Goal: Task Accomplishment & Management: Manage account settings

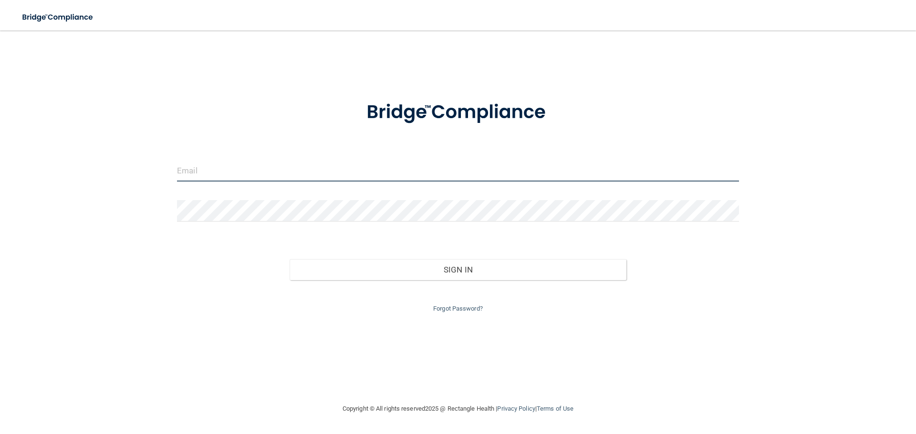
type input "[PERSON_NAME][EMAIL_ADDRESS][DOMAIN_NAME]"
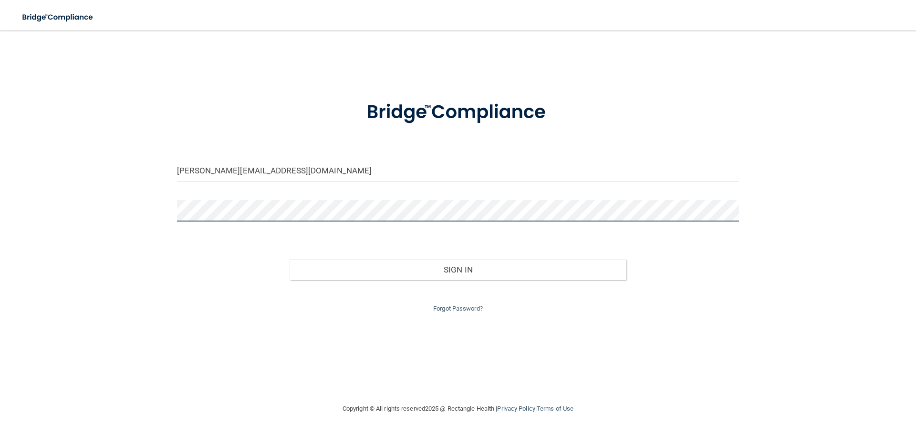
click at [0, 214] on main "[PERSON_NAME][EMAIL_ADDRESS][DOMAIN_NAME] Invalid email/password. You don't hav…" at bounding box center [458, 233] width 916 height 404
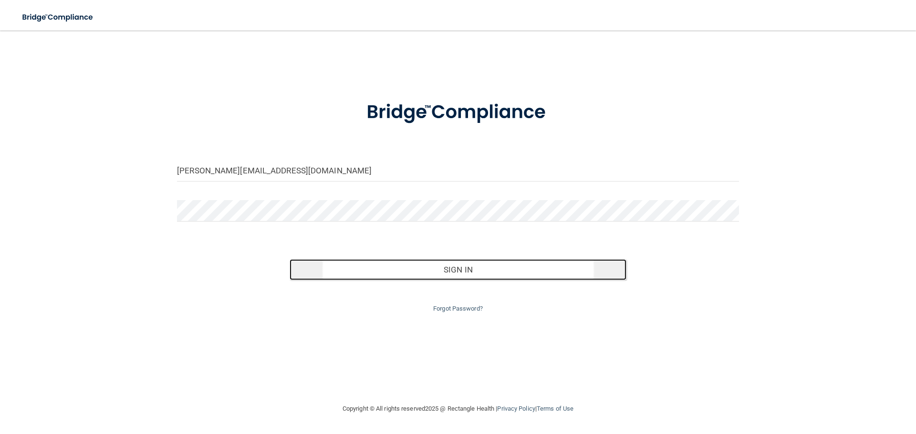
click at [428, 268] on button "Sign In" at bounding box center [457, 269] width 337 height 21
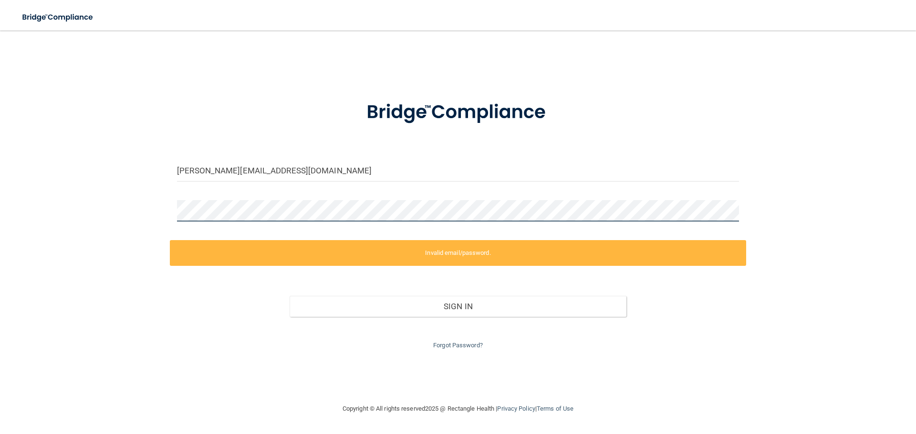
click at [151, 210] on div "hasty.cindy88@gmail.com Invalid email/password. You don't have permission to ac…" at bounding box center [457, 217] width 877 height 354
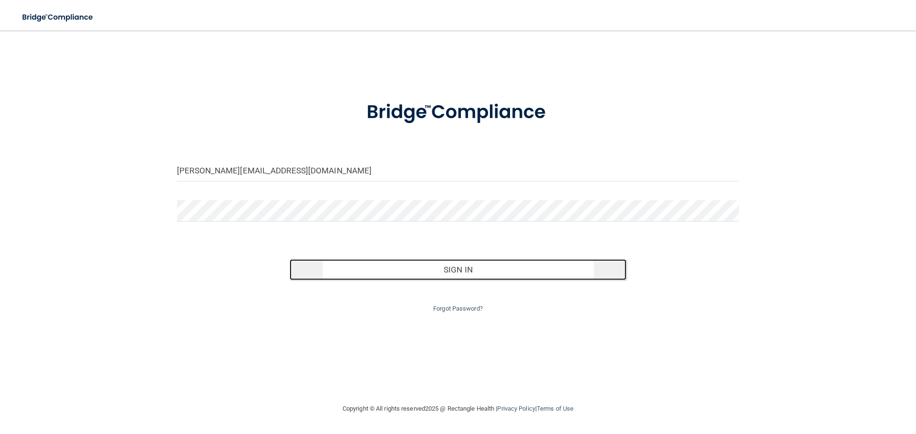
click at [467, 268] on button "Sign In" at bounding box center [457, 269] width 337 height 21
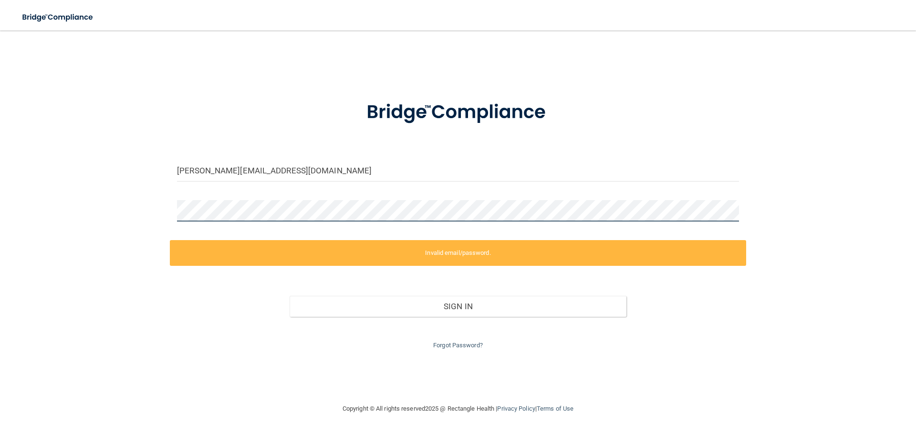
click at [114, 216] on div "hasty.cindy88@gmail.com Invalid email/password. You don't have permission to ac…" at bounding box center [457, 217] width 877 height 354
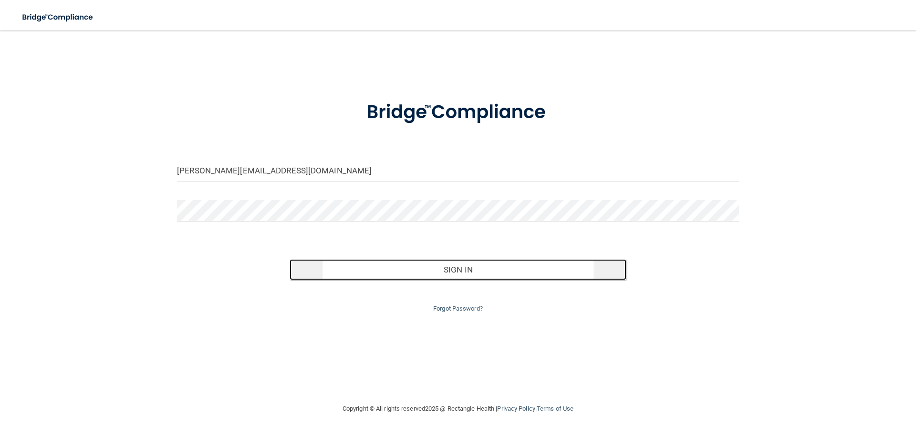
click at [413, 271] on button "Sign In" at bounding box center [457, 269] width 337 height 21
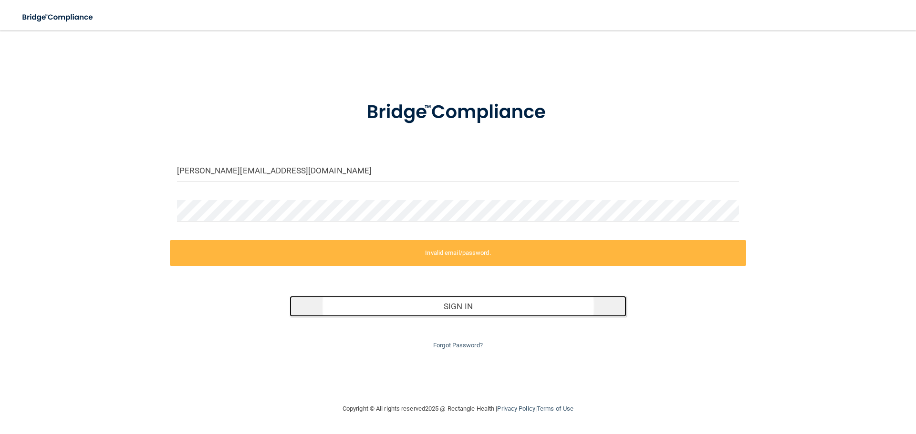
click at [421, 303] on button "Sign In" at bounding box center [457, 306] width 337 height 21
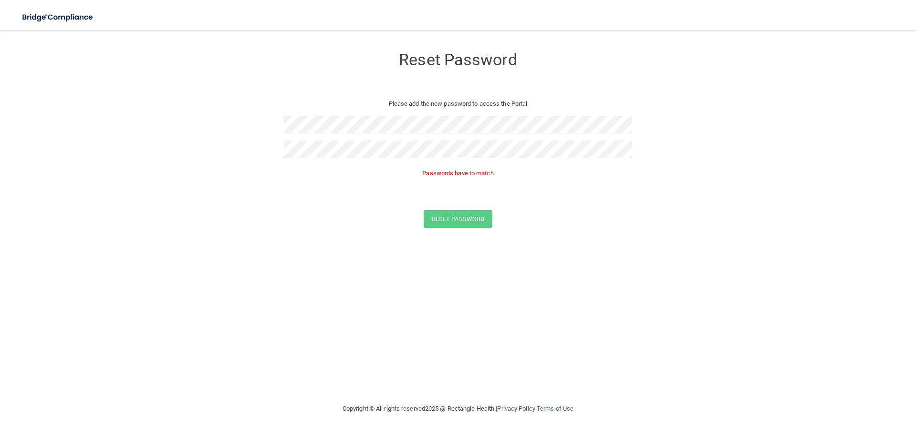
click at [642, 227] on form "Reset Password Please add the new password to access the Portal Passwords have …" at bounding box center [457, 139] width 877 height 199
click at [134, 125] on form "Reset Password Please add the new password to access the Portal Passwords have …" at bounding box center [457, 139] width 877 height 199
click at [210, 158] on form "Reset Password Please add the new password to access the Portal Passwords have …" at bounding box center [457, 139] width 877 height 199
click at [585, 230] on div "Reset Password Please add the new password to access the Portal Reset Password …" at bounding box center [457, 217] width 877 height 354
click at [466, 206] on button "Reset Password" at bounding box center [457, 205] width 69 height 18
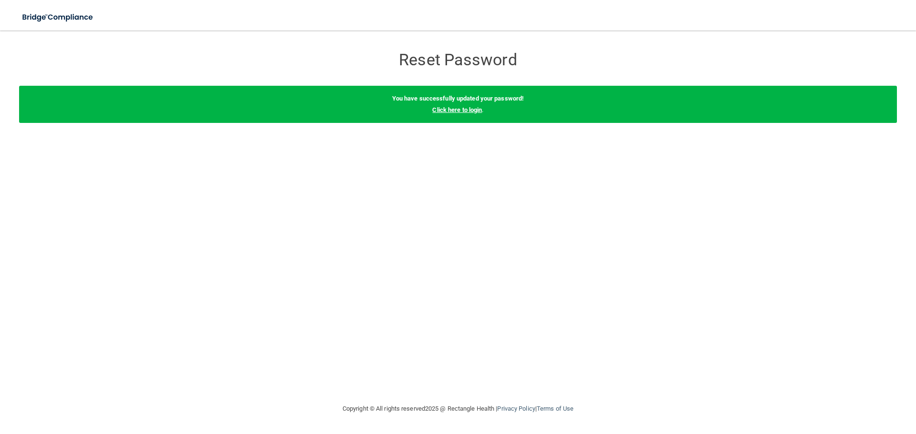
click at [456, 111] on link "Click here to login" at bounding box center [457, 109] width 50 height 7
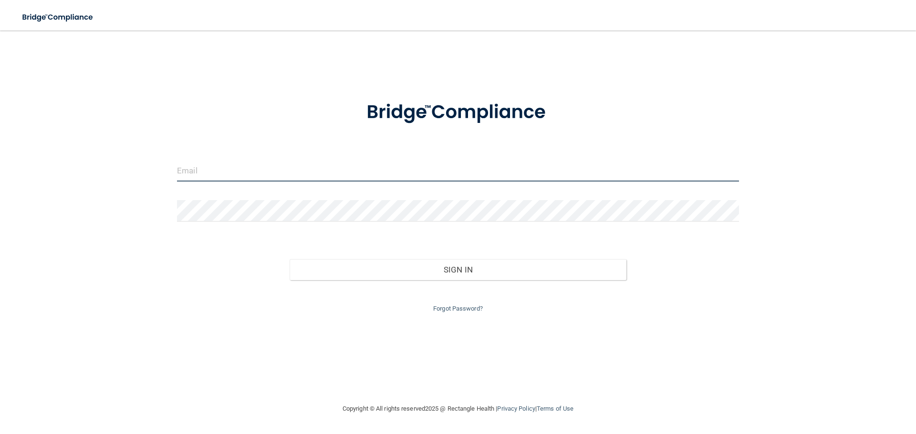
type input "[PERSON_NAME][EMAIL_ADDRESS][DOMAIN_NAME]"
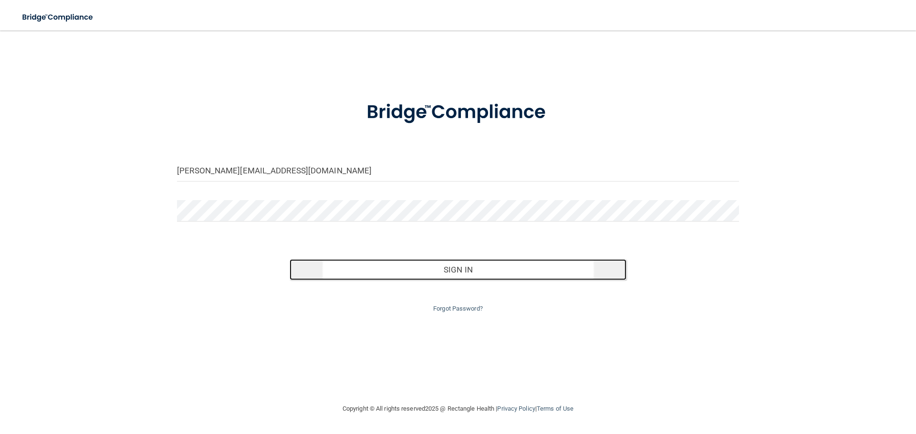
click at [463, 271] on button "Sign In" at bounding box center [457, 269] width 337 height 21
